Goal: Task Accomplishment & Management: Complete application form

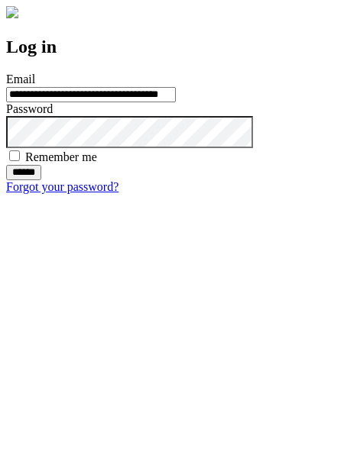
type input "**********"
click at [41, 180] on input "******" at bounding box center [23, 172] width 35 height 15
